Goal: Task Accomplishment & Management: Manage account settings

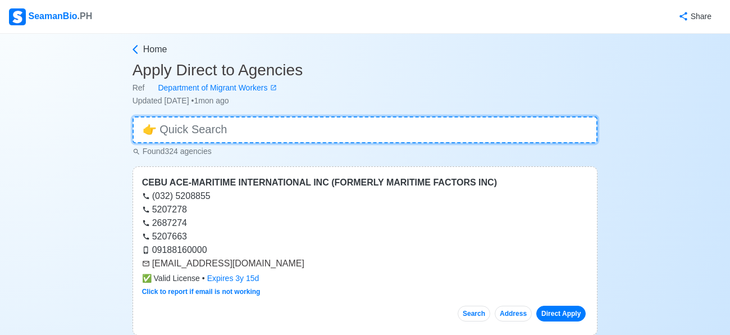
click at [177, 132] on input at bounding box center [366, 129] width 466 height 27
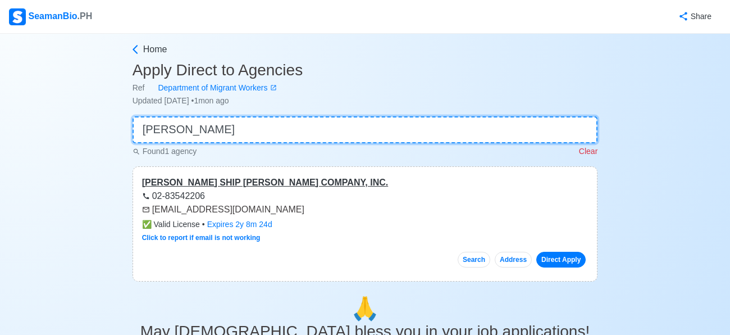
type input "[PERSON_NAME]"
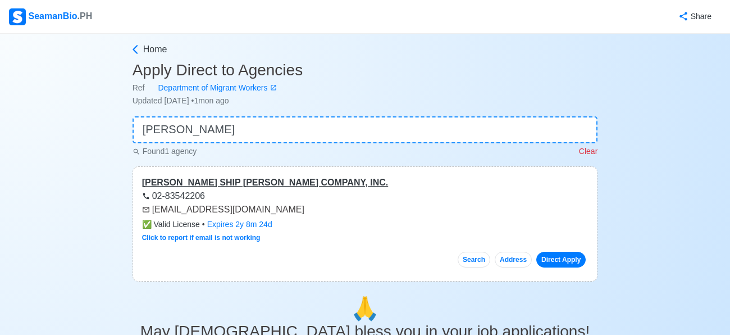
click at [284, 178] on div "[PERSON_NAME] SHIP [PERSON_NAME] COMPANY, INC." at bounding box center [365, 182] width 447 height 13
click at [523, 256] on button "Address" at bounding box center [513, 260] width 37 height 16
click at [553, 262] on link "Direct Apply" at bounding box center [560, 260] width 49 height 16
click at [143, 50] on span "Home" at bounding box center [155, 49] width 24 height 13
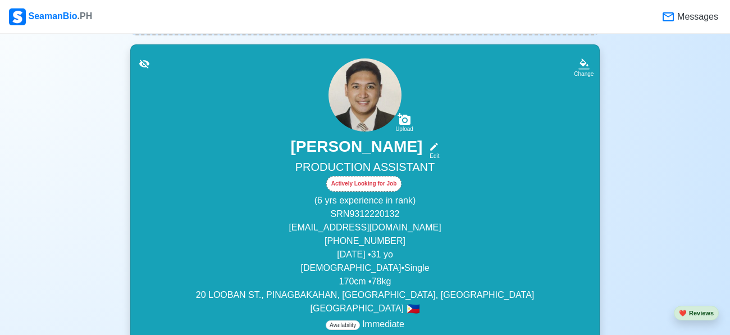
scroll to position [151, 0]
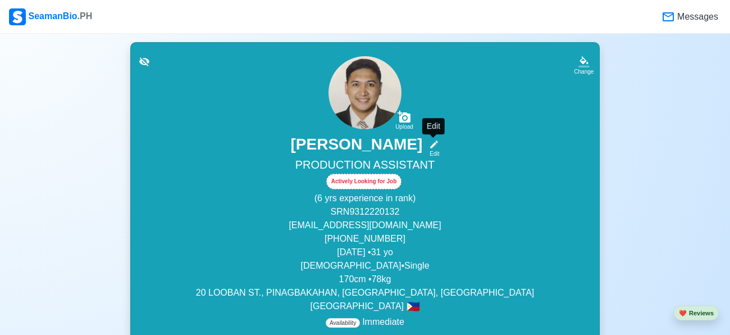
click at [434, 142] on icon at bounding box center [435, 144] width 8 height 8
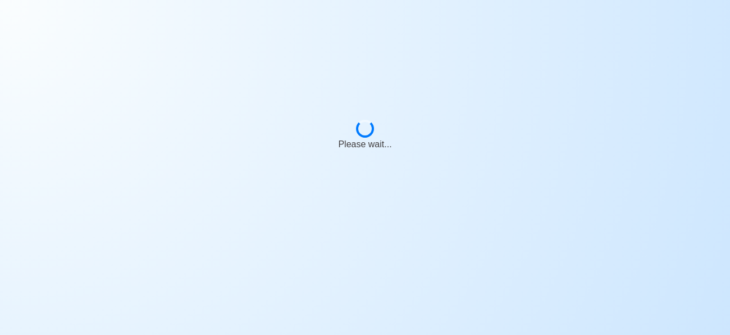
select select "Actively Looking for Job"
select select "Visible for Hiring"
select select "Single"
select select "[DEMOGRAPHIC_DATA]"
select select "PH"
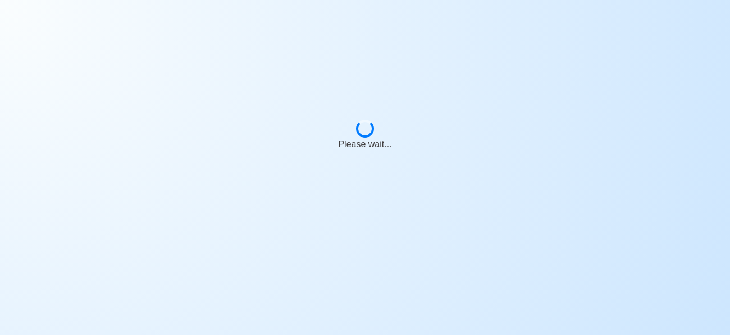
select select "6"
select select "0"
select select "4102416000000"
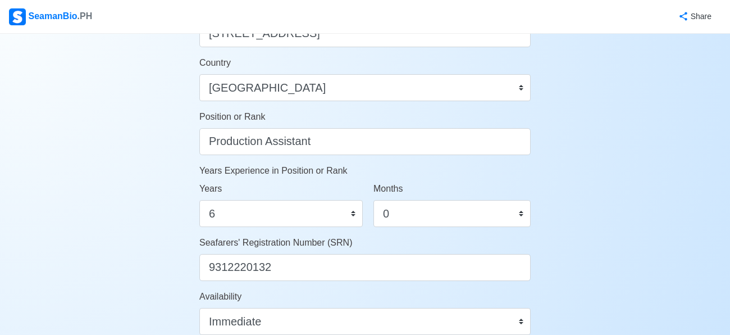
scroll to position [510, 0]
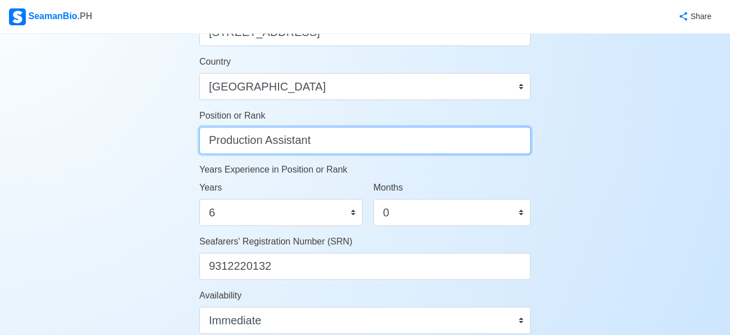
click at [340, 143] on input "Production Assistant" at bounding box center [364, 140] width 331 height 27
type input "Welder"
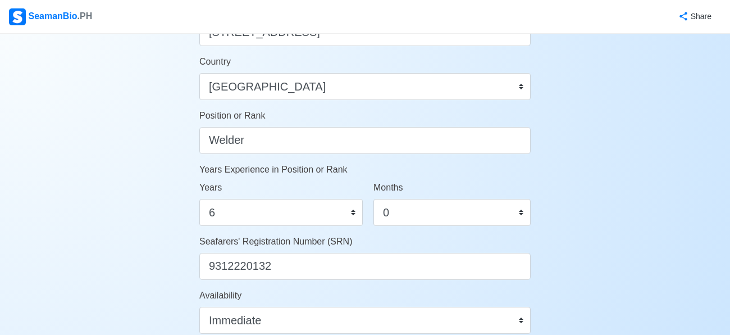
click at [587, 167] on div "Account Setup 🗂️ Your Job Status Onboard Actively Looking for Job Not Looking f…" at bounding box center [365, 36] width 730 height 1024
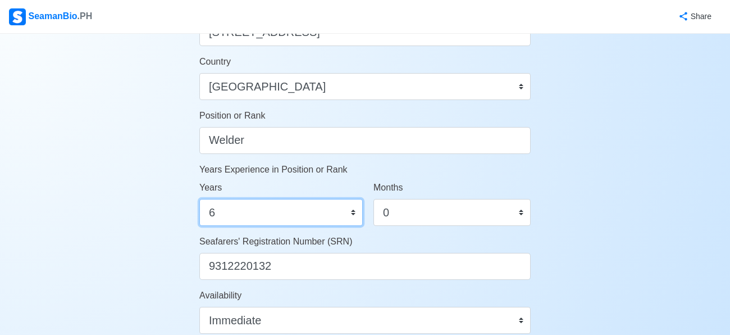
click at [343, 209] on select "0 1 2 3 4 5 6 7 8 9 10 11 12 13 14 15 16 17 18 19 20 21 22 23 24 25 26 27 28 29…" at bounding box center [280, 212] width 163 height 27
click at [354, 210] on select "0 1 2 3 4 5 6 7 8 9 10 11 12 13 14 15 16 17 18 19 20 21 22 23 24 25 26 27 28 29…" at bounding box center [280, 212] width 163 height 27
select select "1"
click at [199, 199] on select "0 1 2 3 4 5 6 7 8 9 10 11 12 13 14 15 16 17 18 19 20 21 22 23 24 25 26 27 28 29…" at bounding box center [280, 212] width 163 height 27
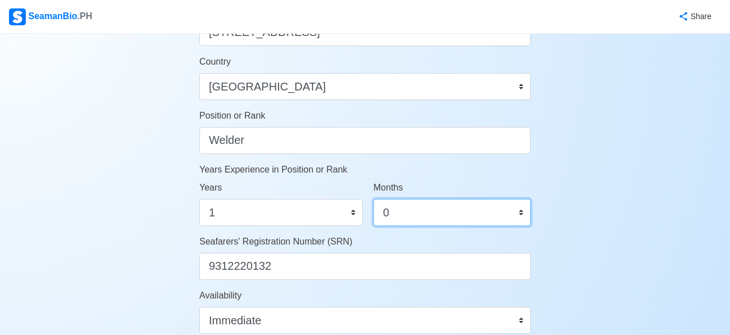
click at [526, 210] on select "0 1 2 3 4 5 6 7 8 9 10 11" at bounding box center [452, 212] width 157 height 27
select select "1"
click at [374, 199] on select "0 1 2 3 4 5 6 7 8 9 10 11" at bounding box center [452, 212] width 157 height 27
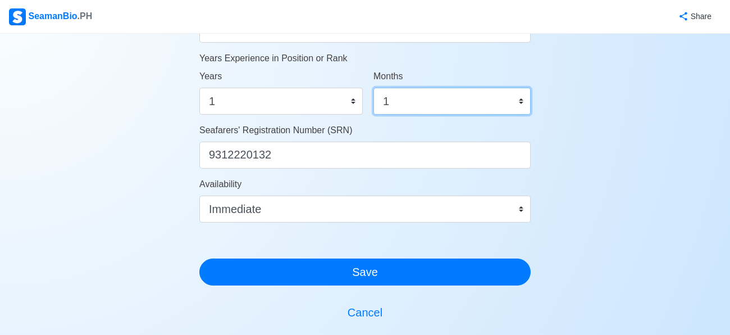
scroll to position [644, 0]
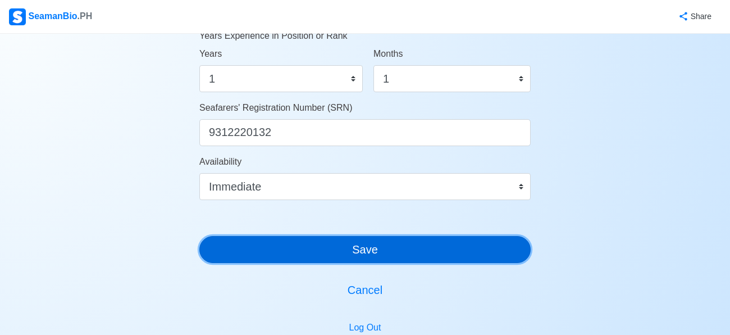
click at [369, 256] on button "Save" at bounding box center [364, 249] width 331 height 27
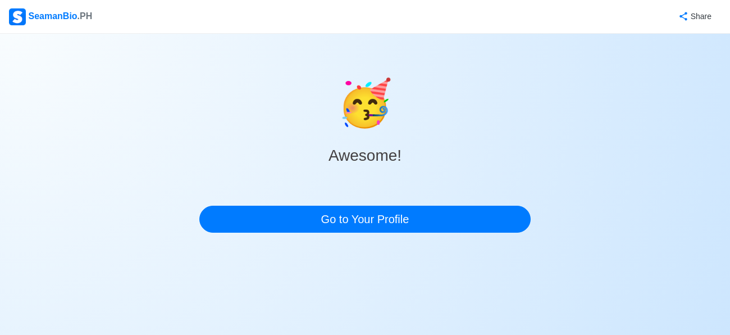
scroll to position [0, 0]
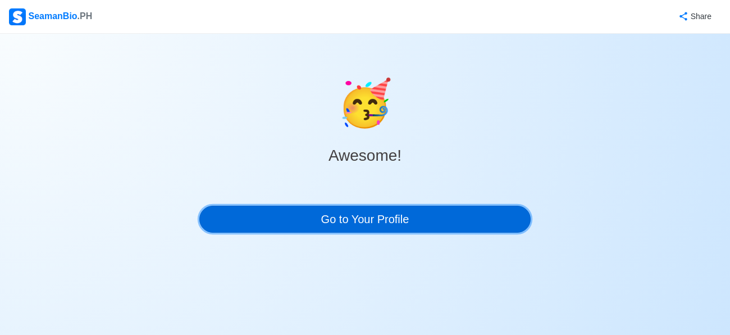
click at [381, 217] on link "Go to Your Profile" at bounding box center [364, 219] width 331 height 27
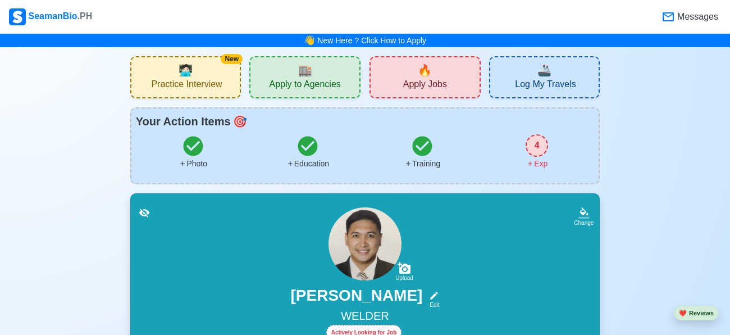
click at [321, 73] on div "🏬 Apply to Agencies" at bounding box center [304, 77] width 111 height 42
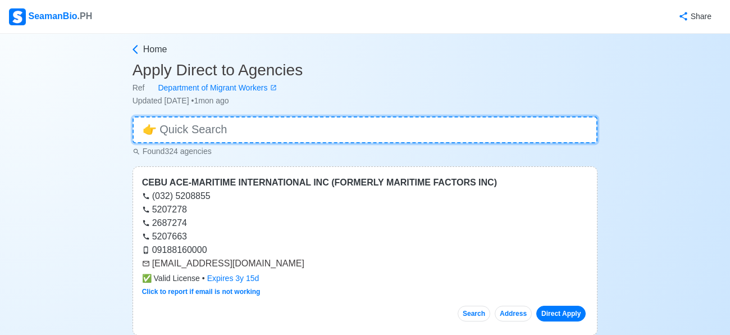
click at [274, 124] on input at bounding box center [366, 129] width 466 height 27
type input "[PERSON_NAME]"
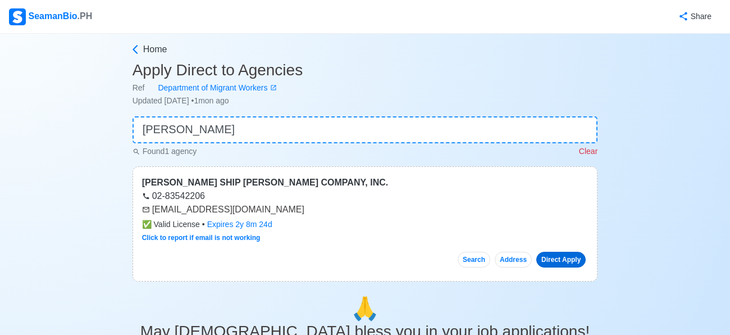
click at [567, 258] on link "Direct Apply" at bounding box center [560, 260] width 49 height 16
click at [140, 52] on icon at bounding box center [135, 49] width 11 height 11
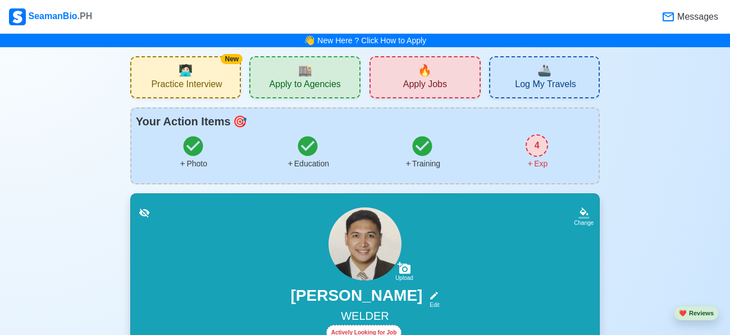
scroll to position [97, 0]
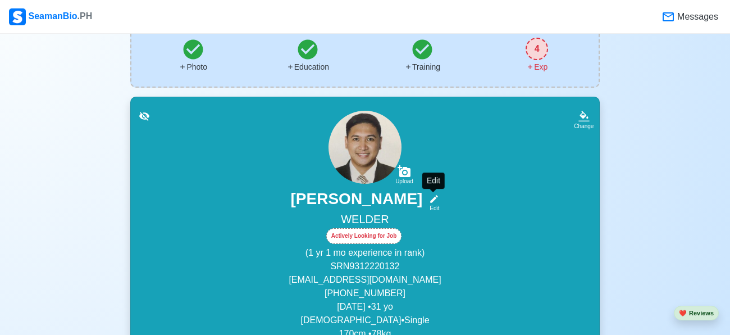
click at [436, 199] on icon at bounding box center [434, 199] width 10 height 10
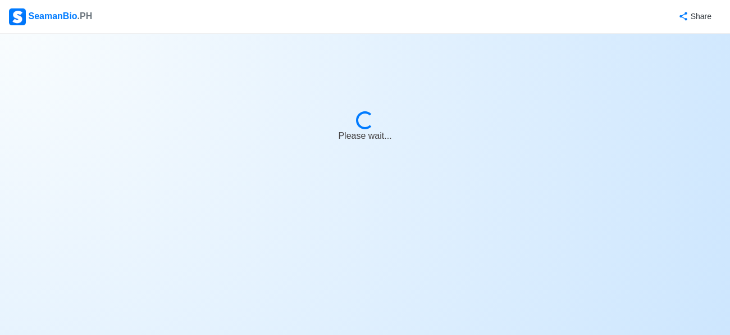
select select "Actively Looking for Job"
select select "Visible for Hiring"
select select "Single"
select select "[DEMOGRAPHIC_DATA]"
select select "PH"
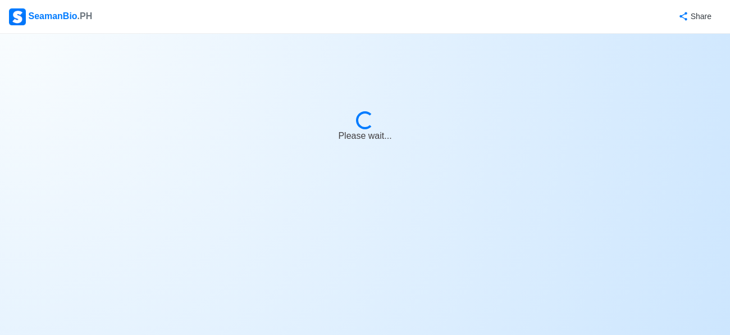
select select "1"
select select "4102416000000"
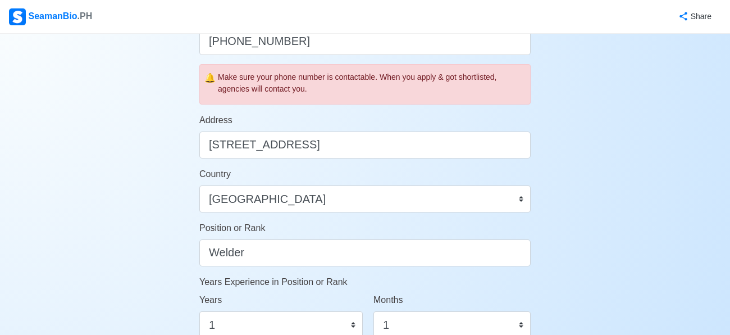
scroll to position [401, 0]
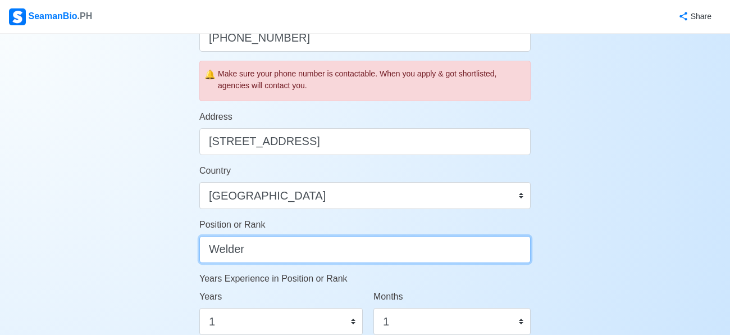
click at [285, 246] on input "Welder" at bounding box center [364, 249] width 331 height 27
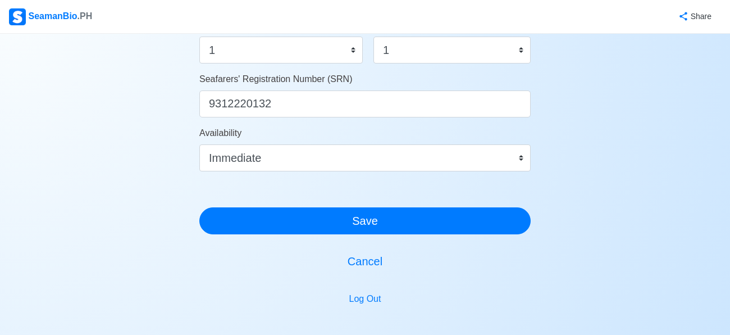
scroll to position [749, 0]
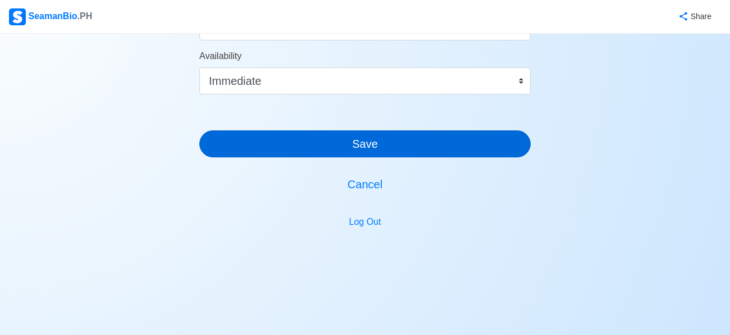
type input "Welder (SMAW)"
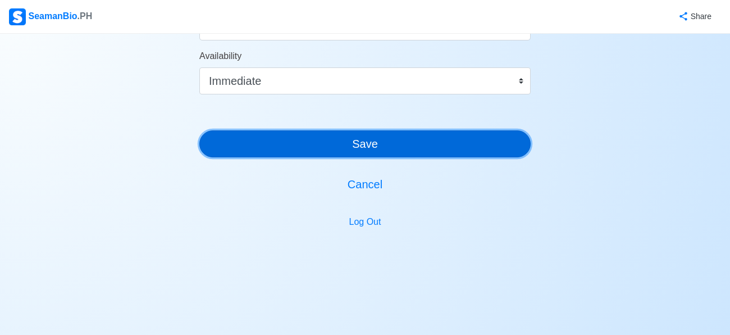
click at [380, 145] on button "Save" at bounding box center [364, 143] width 331 height 27
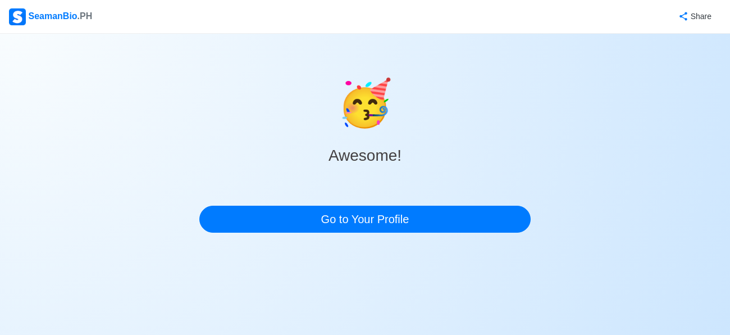
scroll to position [0, 0]
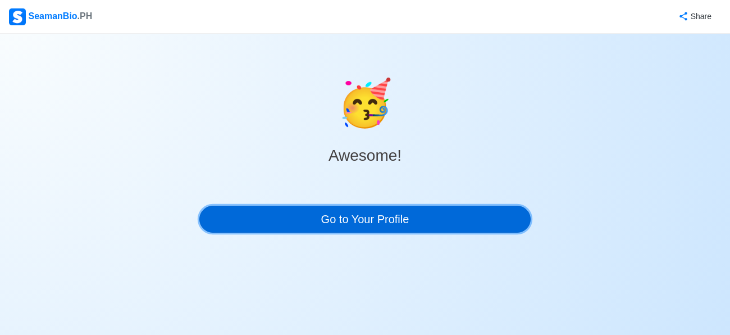
click at [355, 224] on link "Go to Your Profile" at bounding box center [364, 219] width 331 height 27
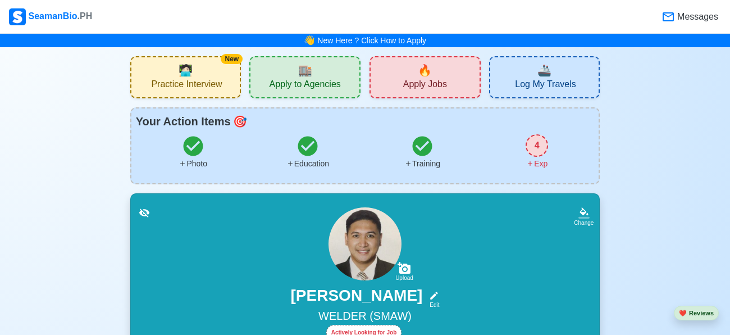
click at [335, 85] on span "Apply to Agencies" at bounding box center [305, 86] width 71 height 14
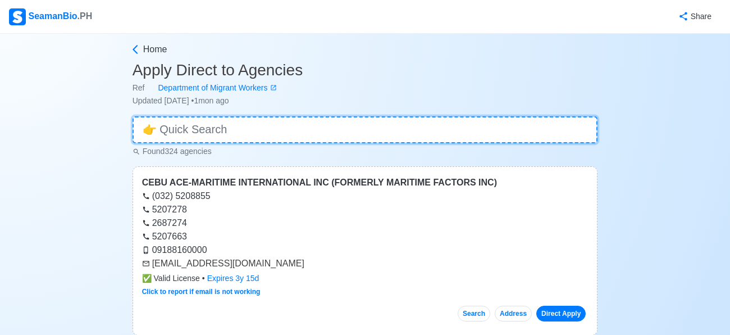
click at [281, 125] on input at bounding box center [366, 129] width 466 height 27
type input "[PERSON_NAME]"
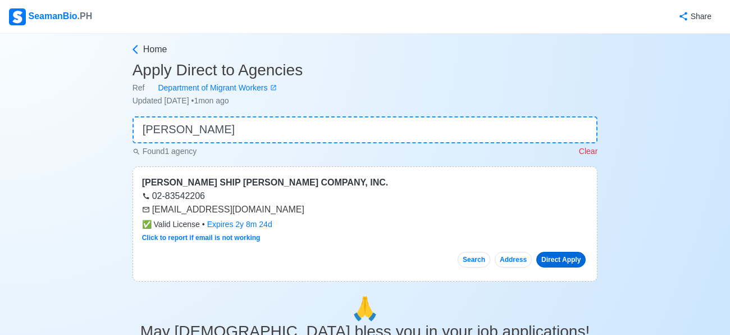
click at [563, 259] on link "Direct Apply" at bounding box center [560, 260] width 49 height 16
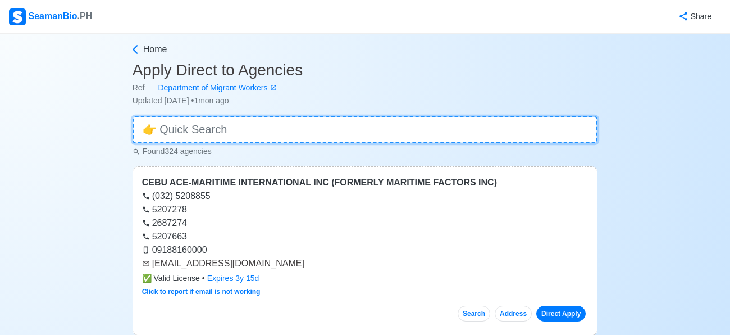
click at [202, 133] on input at bounding box center [366, 129] width 466 height 27
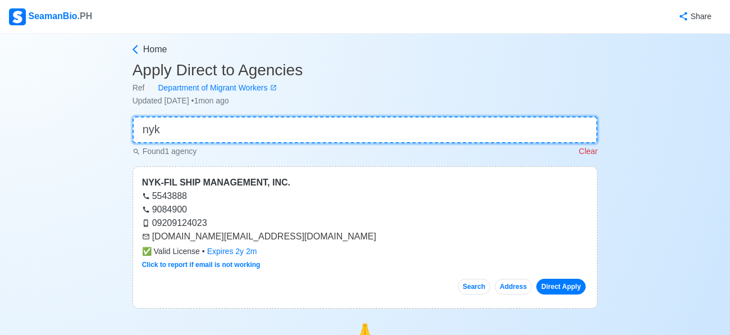
type input "nyk"
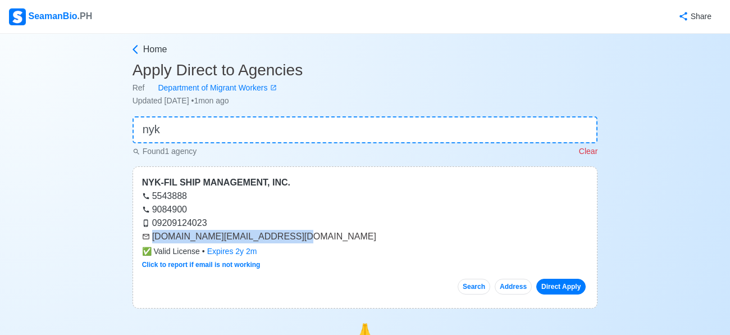
drag, startPoint x: 152, startPoint y: 237, endPoint x: 325, endPoint y: 242, distance: 172.5
click at [325, 242] on div "[DOMAIN_NAME][EMAIL_ADDRESS][DOMAIN_NAME]" at bounding box center [365, 236] width 447 height 13
copy div "[DOMAIN_NAME][EMAIL_ADDRESS][DOMAIN_NAME]"
click at [209, 183] on div "NYK-FIL SHIP MANAGEMENT, INC." at bounding box center [365, 182] width 447 height 13
click at [138, 51] on icon at bounding box center [135, 49] width 11 height 11
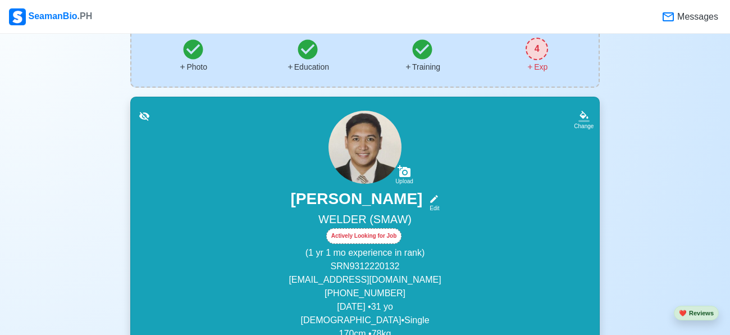
scroll to position [97, 0]
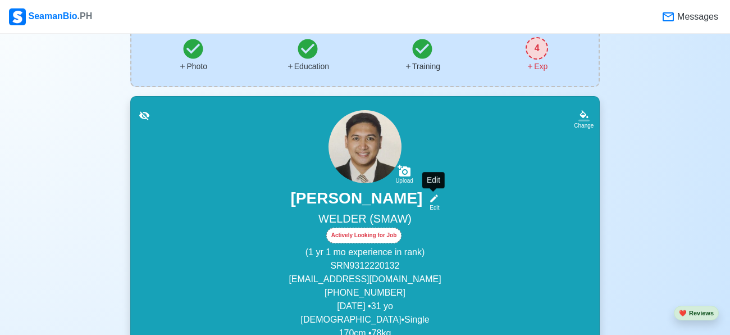
click at [431, 200] on icon at bounding box center [434, 198] width 10 height 10
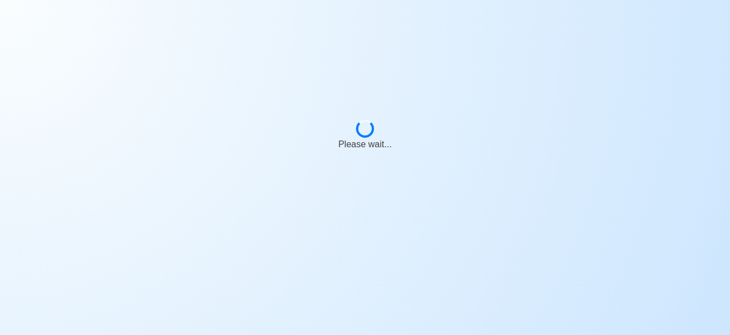
select select "Actively Looking for Job"
select select "Visible for Hiring"
select select "Single"
select select "[DEMOGRAPHIC_DATA]"
select select "PH"
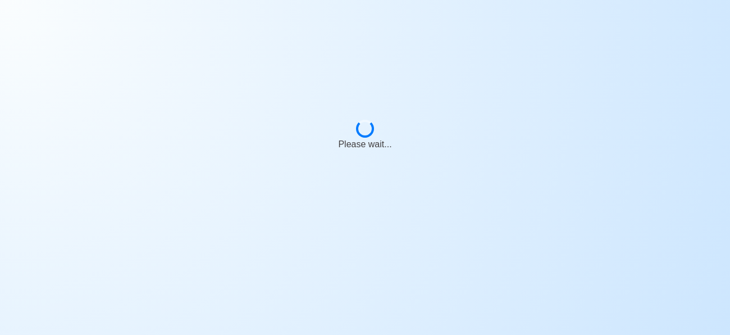
select select "1"
select select "4102416000000"
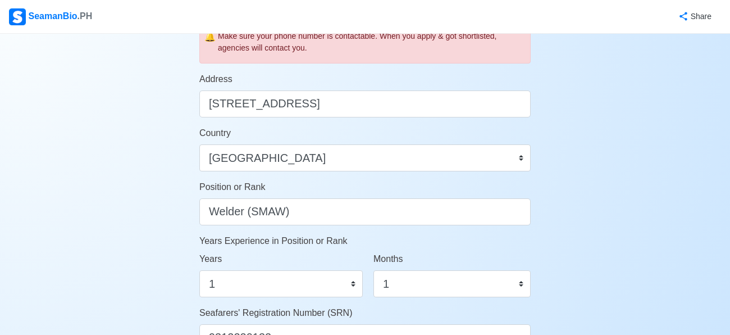
scroll to position [439, 0]
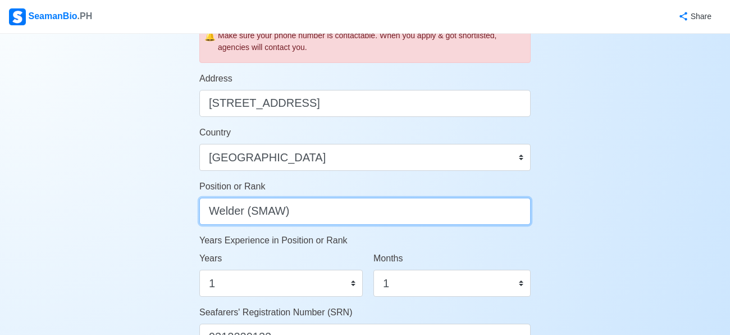
click at [291, 208] on input "Welder (SMAW)" at bounding box center [364, 211] width 331 height 27
type input "W"
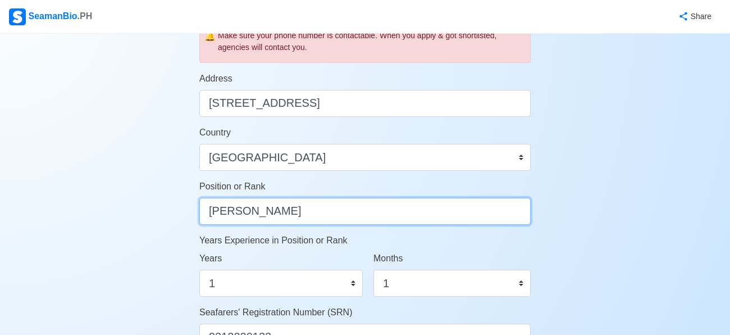
type input "Messman"
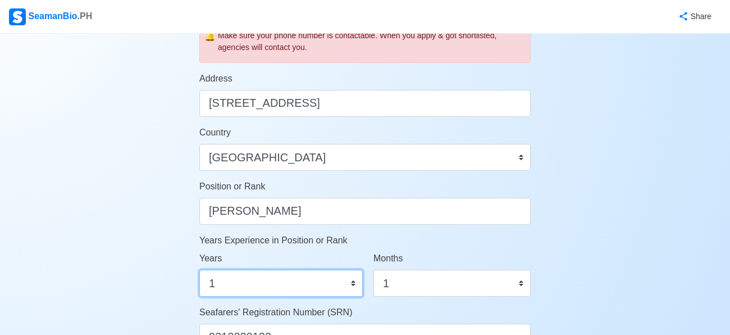
click at [299, 282] on select "0 1 2 3 4 5 6 7 8 9 10 11 12 13 14 15 16 17 18 19 20 21 22 23 24 25 26 27 28 29…" at bounding box center [280, 283] width 163 height 27
select select "0"
click at [199, 270] on select "0 1 2 3 4 5 6 7 8 9 10 11 12 13 14 15 16 17 18 19 20 21 22 23 24 25 26 27 28 29…" at bounding box center [280, 283] width 163 height 27
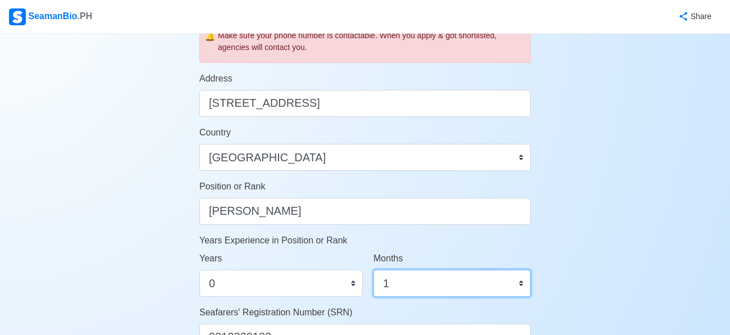
click at [421, 286] on select "0 1 2 3 4 5 6 7 8 9 10 11" at bounding box center [452, 283] width 157 height 27
select select "0"
click at [374, 270] on select "0 1 2 3 4 5 6 7 8 9 10 11" at bounding box center [452, 283] width 157 height 27
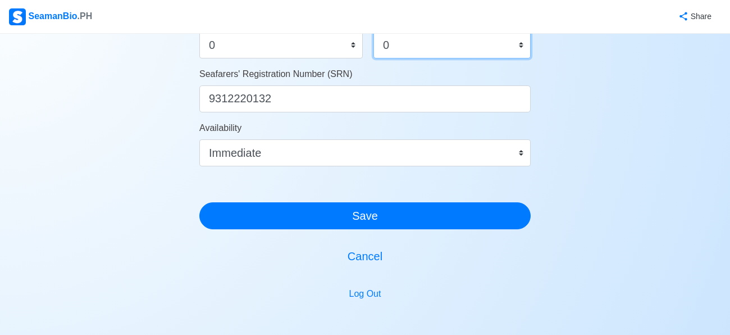
scroll to position [675, 0]
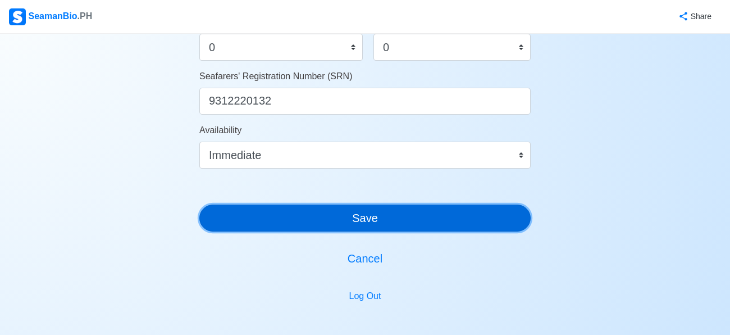
click at [373, 223] on button "Save" at bounding box center [364, 217] width 331 height 27
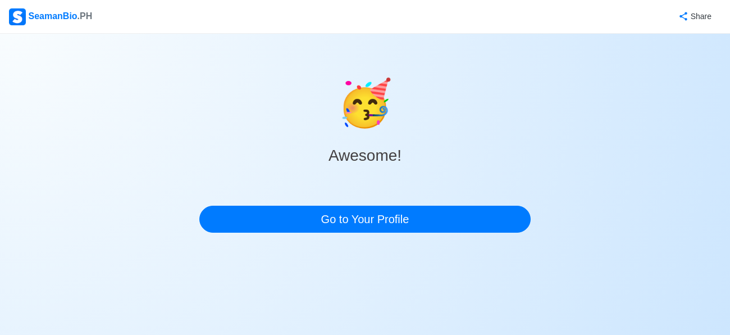
scroll to position [0, 0]
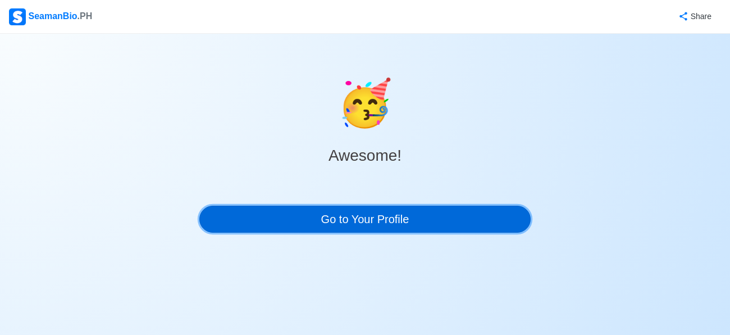
click at [373, 223] on link "Go to Your Profile" at bounding box center [364, 219] width 331 height 27
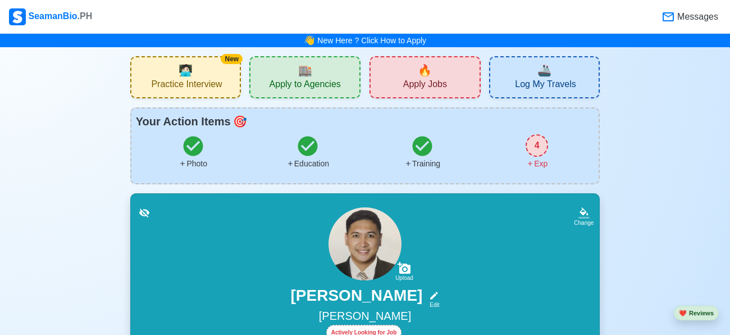
click at [321, 70] on div "🏬 Apply to Agencies" at bounding box center [304, 77] width 111 height 42
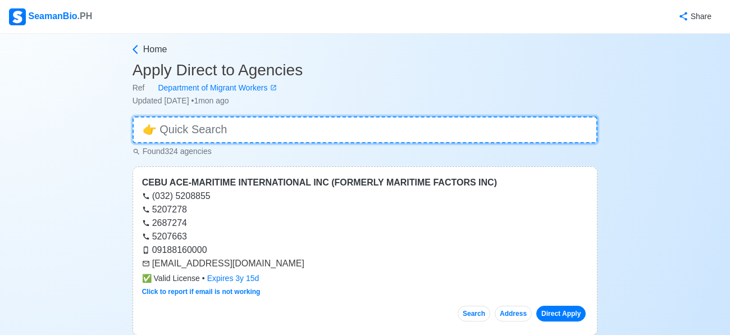
click at [281, 133] on input at bounding box center [366, 129] width 466 height 27
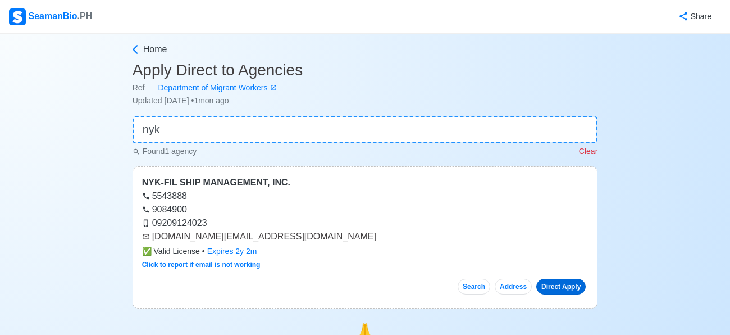
click at [562, 285] on link "Direct Apply" at bounding box center [560, 287] width 49 height 16
click at [561, 286] on link "Direct Apply" at bounding box center [560, 287] width 49 height 16
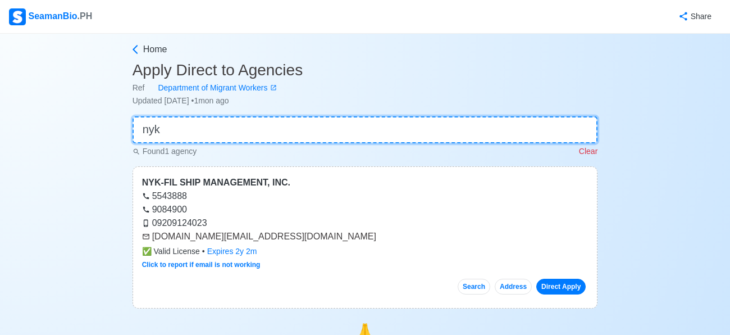
click at [230, 127] on input "nyk" at bounding box center [366, 129] width 466 height 27
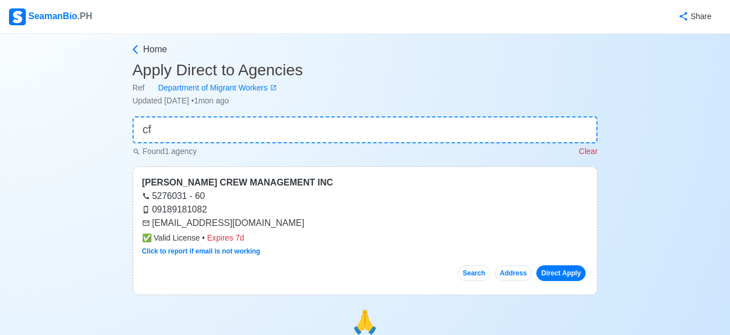
click at [382, 260] on div "Search Address Direct Apply" at bounding box center [365, 268] width 447 height 25
click at [553, 275] on link "Direct Apply" at bounding box center [560, 273] width 49 height 16
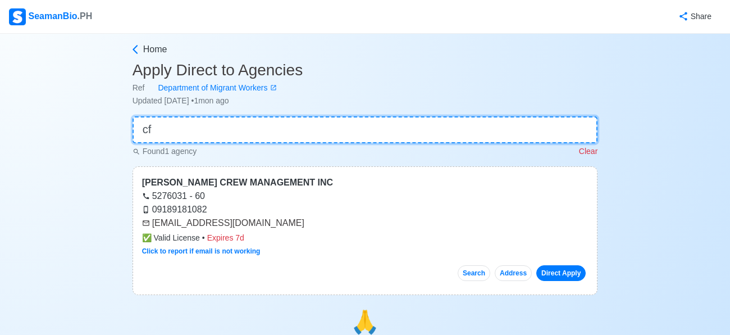
click at [351, 121] on input "cf" at bounding box center [366, 129] width 466 height 27
type input "c"
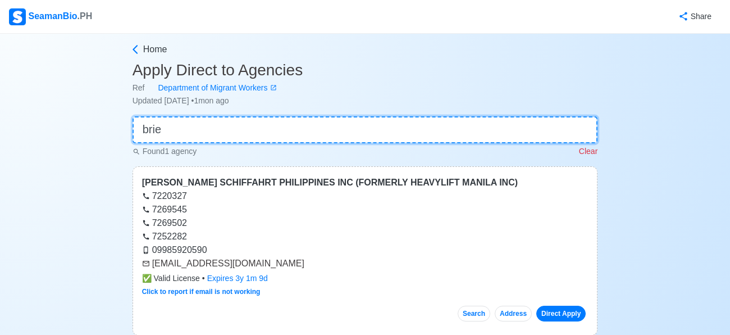
type input "brie"
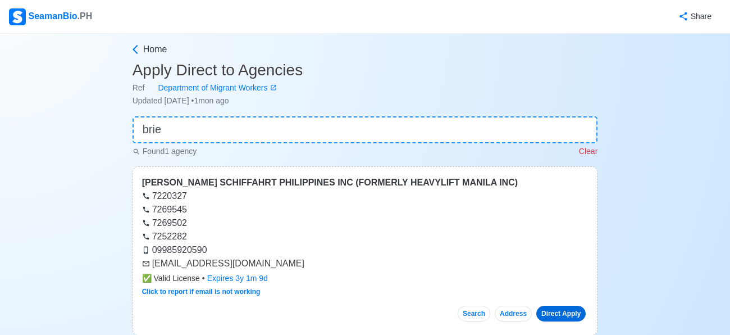
click at [564, 314] on link "Direct Apply" at bounding box center [560, 314] width 49 height 16
